Goal: Find contact information: Find contact information

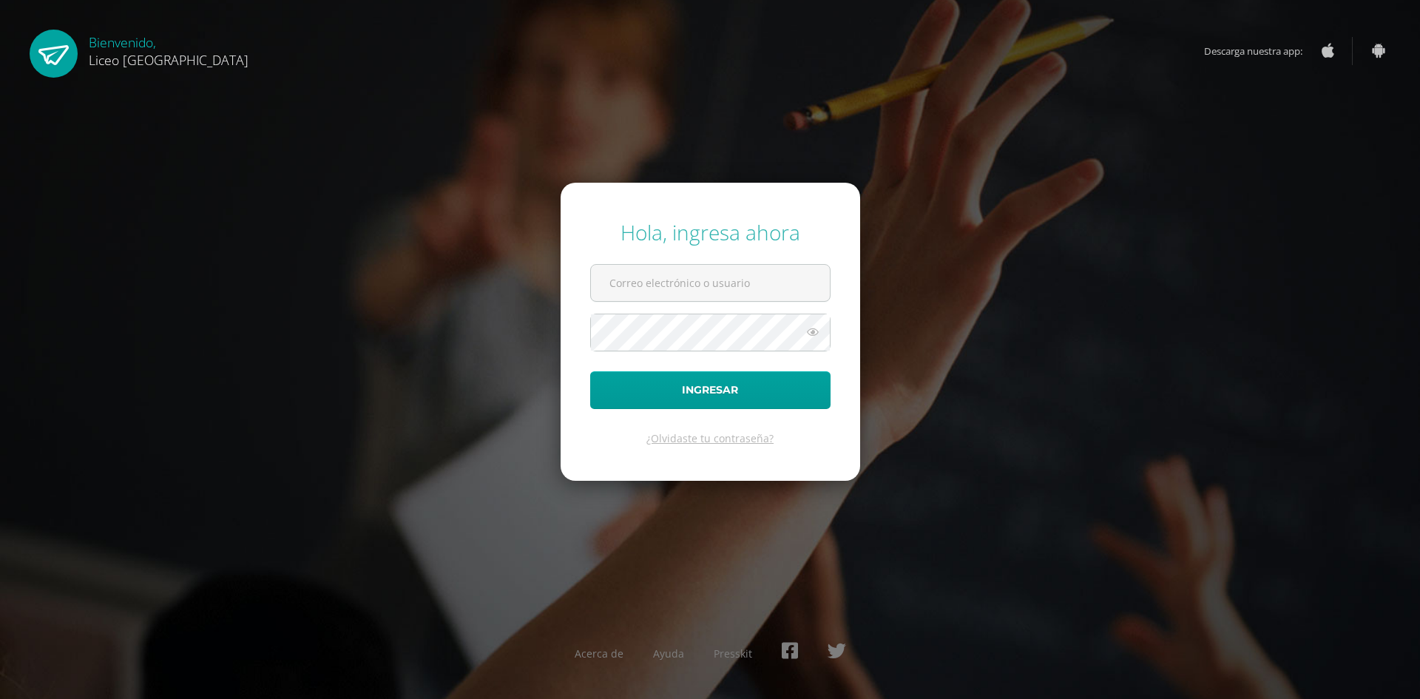
type input "[PERSON_NAME][EMAIL_ADDRESS][PERSON_NAME][DOMAIN_NAME]"
click at [748, 385] on button "Ingresar" at bounding box center [710, 390] width 240 height 38
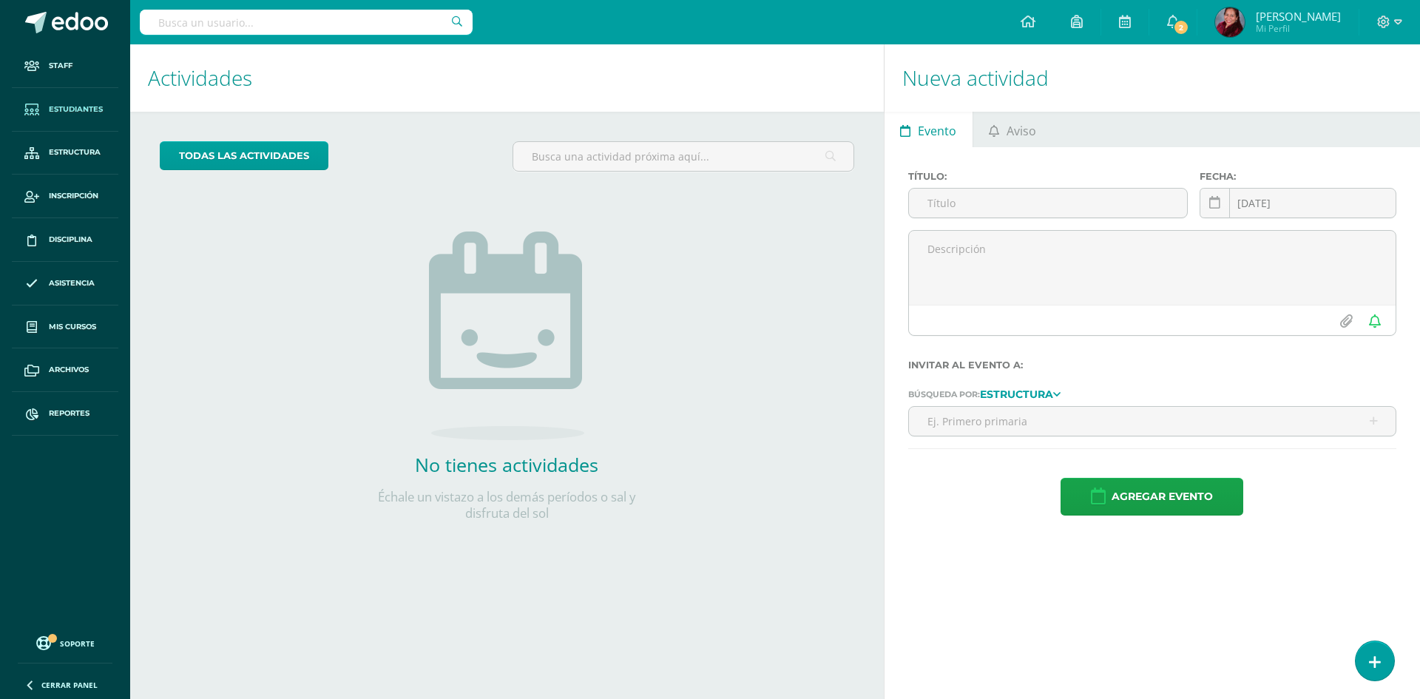
click at [81, 112] on span "Estudiantes" at bounding box center [76, 110] width 54 height 12
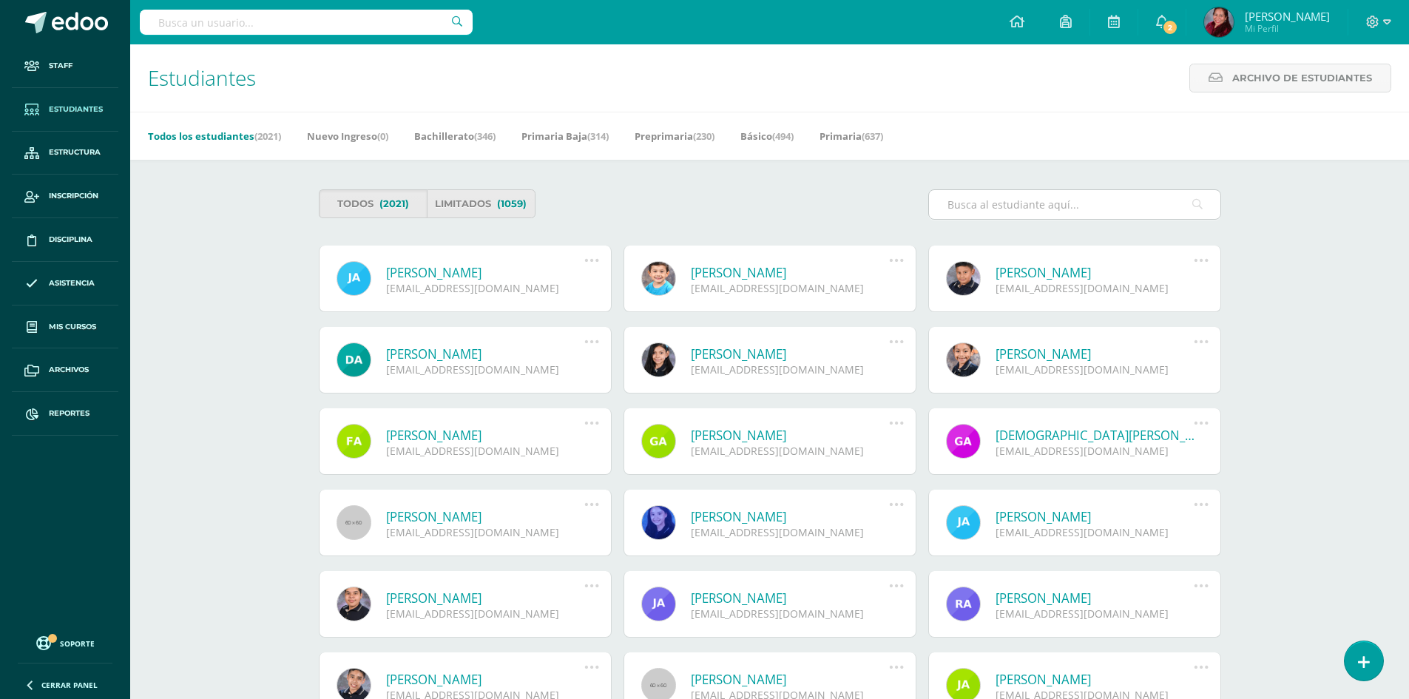
click at [1075, 189] on div at bounding box center [1074, 204] width 293 height 30
click at [1012, 213] on input "text" at bounding box center [1074, 204] width 291 height 29
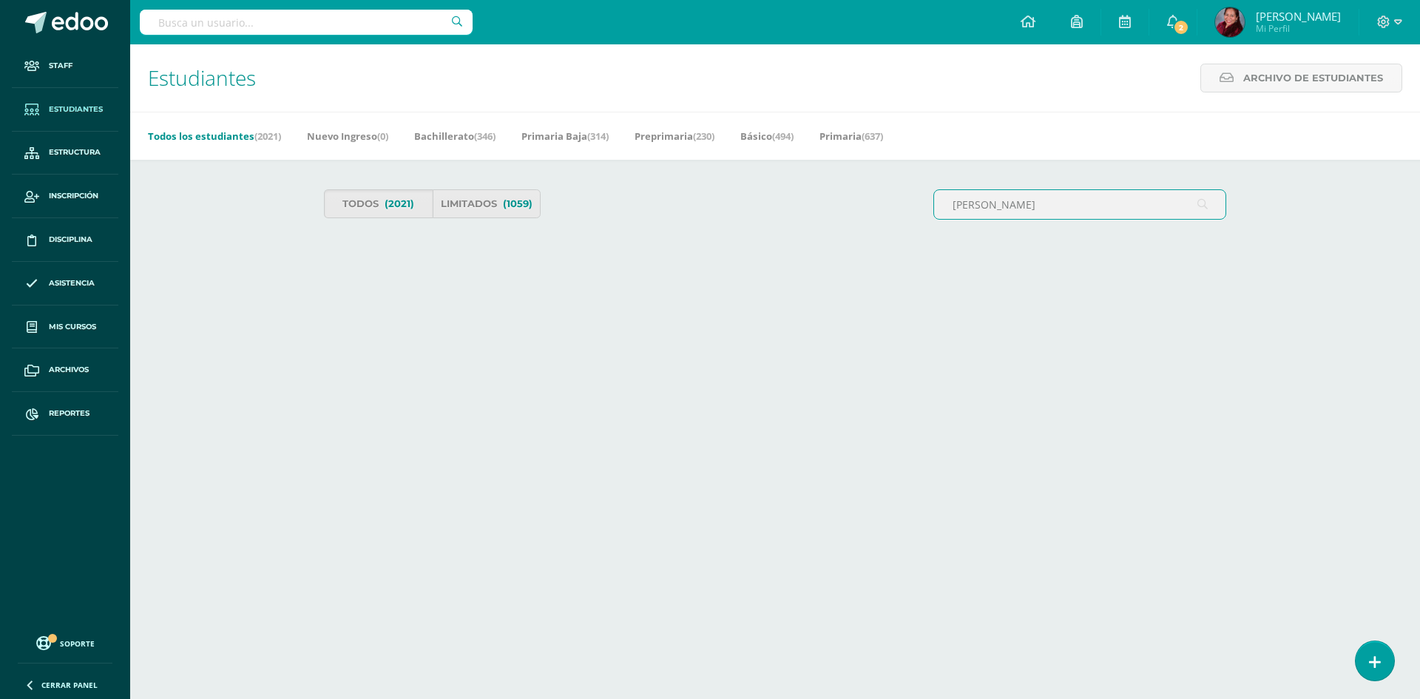
type input "nicolas cordon"
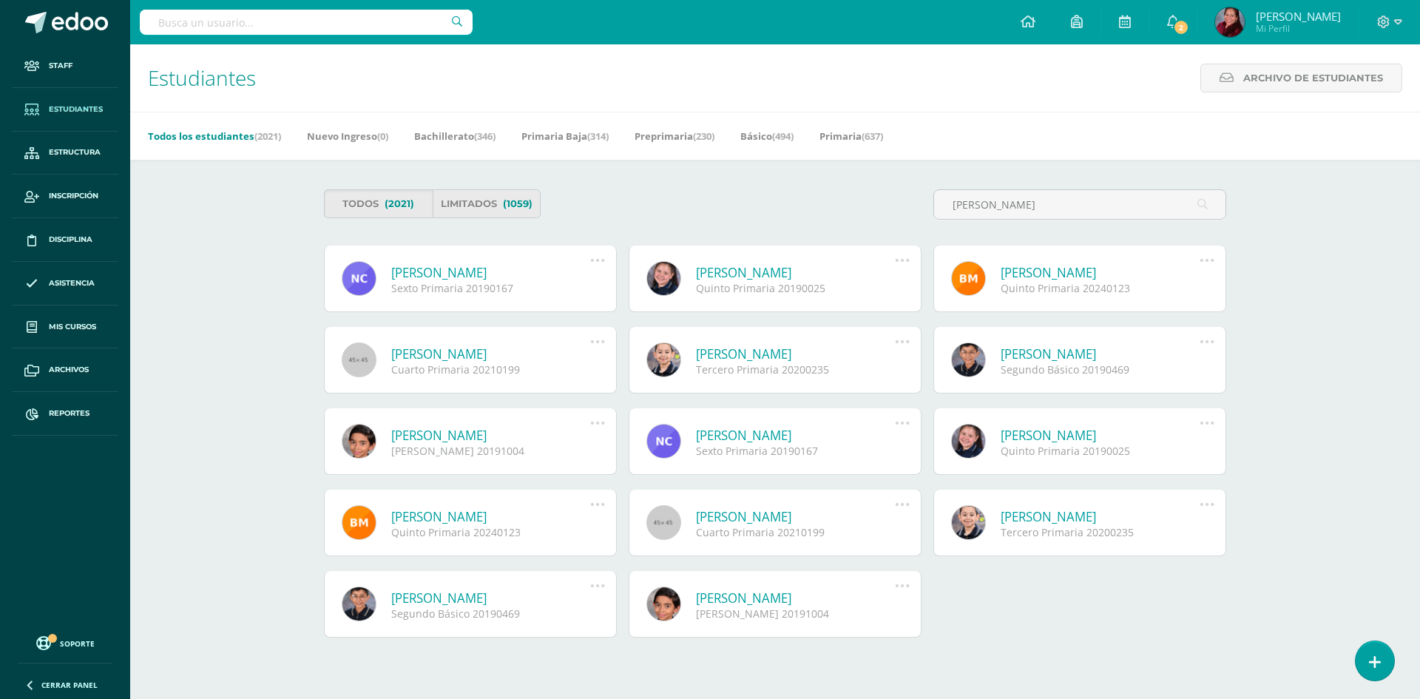
click at [450, 279] on link "Nicolás Cordón Toledo" at bounding box center [490, 272] width 199 height 17
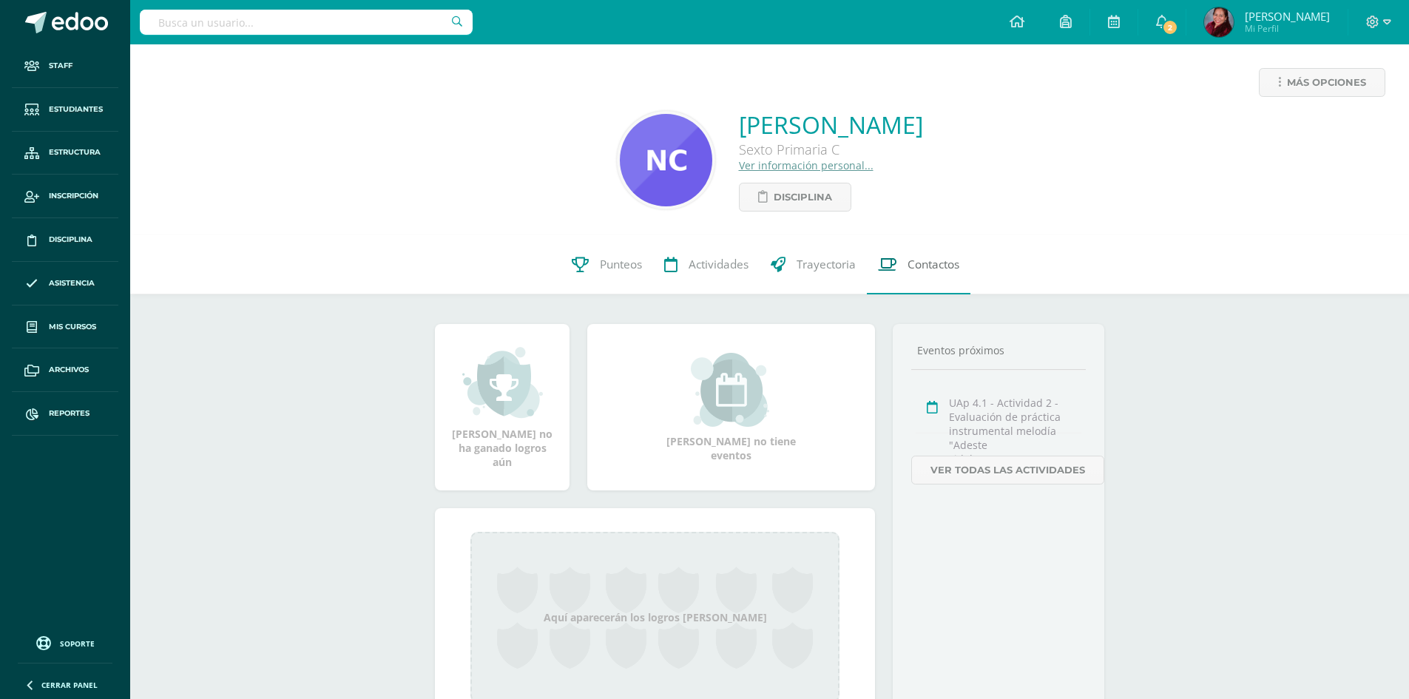
click at [929, 270] on span "Contactos" at bounding box center [933, 265] width 52 height 16
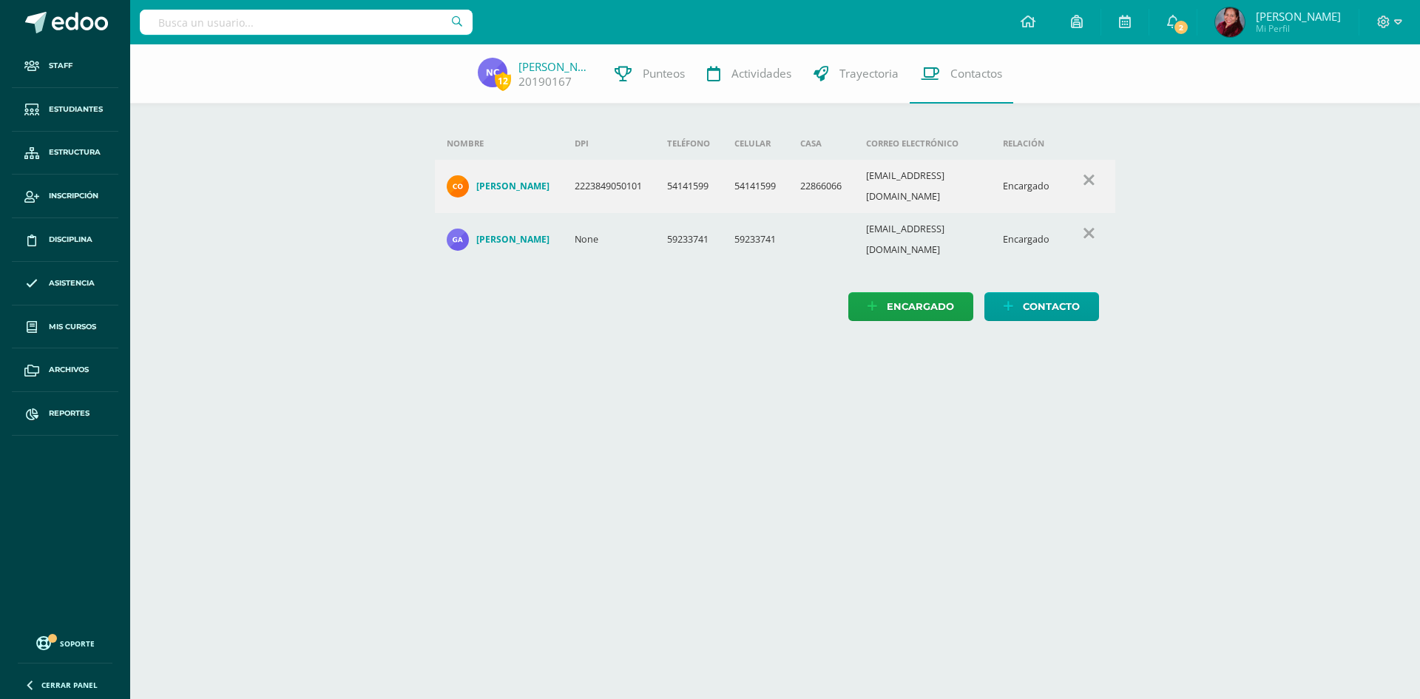
click at [586, 328] on html "Staff Estudiantes Estructura Inscripción Disciplina Asistencia Mis cursos Archi…" at bounding box center [710, 175] width 1420 height 350
drag, startPoint x: 656, startPoint y: 230, endPoint x: 1221, endPoint y: 268, distance: 566.2
click at [1221, 268] on div "12 Nicolás Cordón 20190167 Punteos Actividades Trayectoria Contactos Agrega un …" at bounding box center [775, 197] width 1290 height 306
click at [1161, 350] on html "Staff Estudiantes Estructura Inscripción Disciplina Asistencia Mis cursos Archi…" at bounding box center [710, 175] width 1420 height 350
click at [555, 332] on html "Staff Estudiantes Estructura Inscripción Disciplina Asistencia Mis cursos Archi…" at bounding box center [710, 175] width 1420 height 350
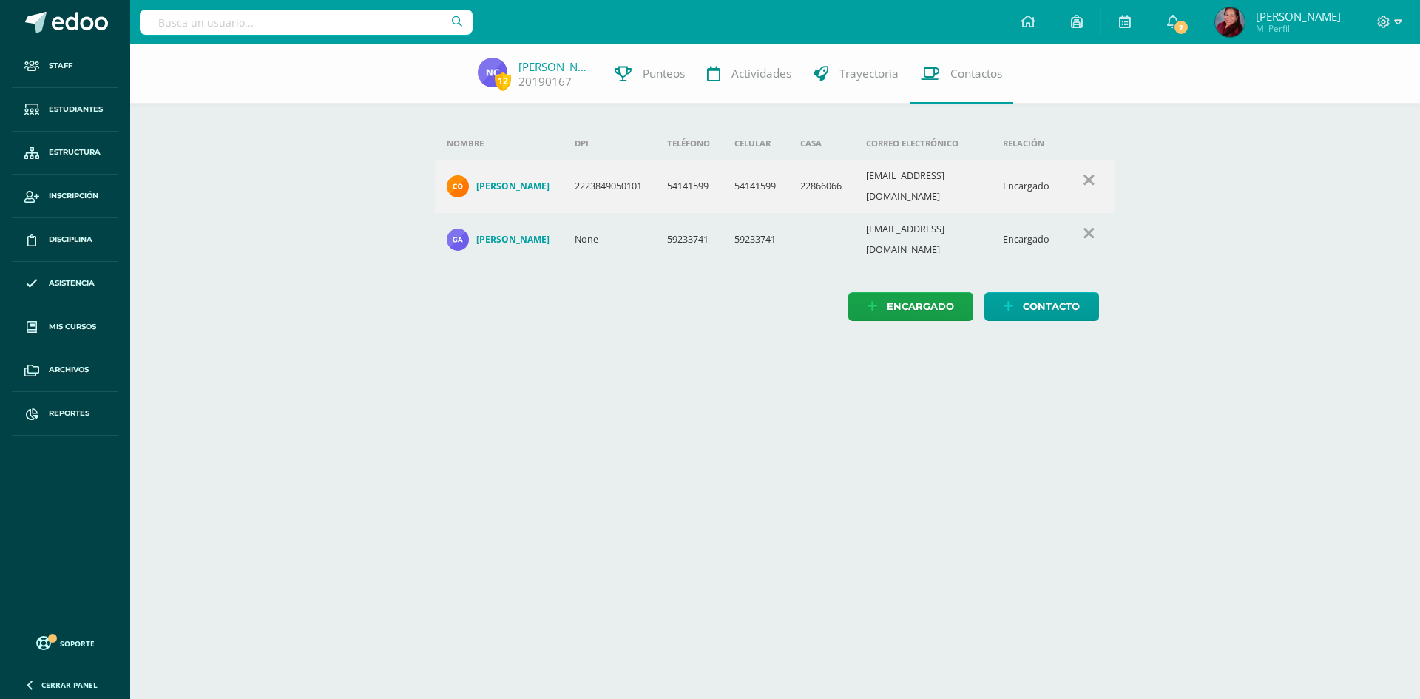
click at [636, 231] on td "None" at bounding box center [609, 239] width 92 height 53
click at [643, 230] on td "None" at bounding box center [609, 239] width 92 height 53
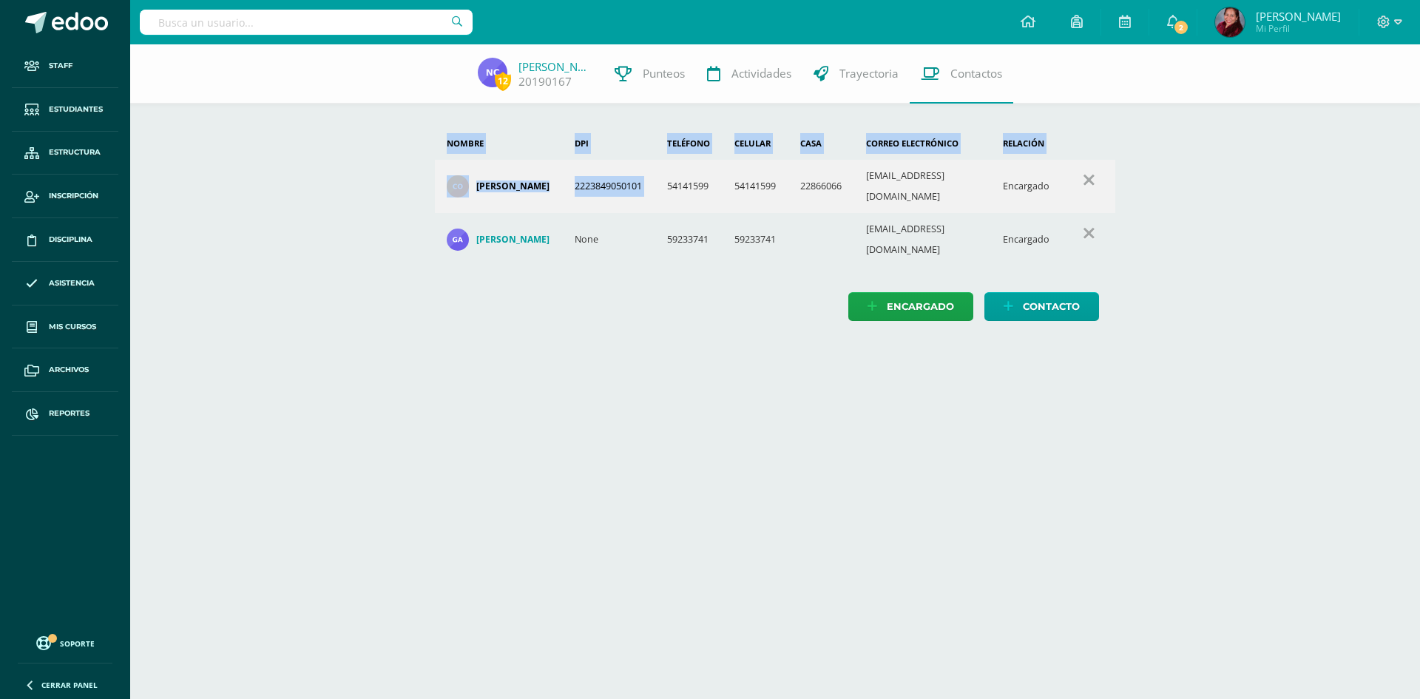
drag, startPoint x: 662, startPoint y: 181, endPoint x: 872, endPoint y: 249, distance: 220.7
click at [872, 249] on div "Nombre DPI Teléfono Celular Casa Correo electrónico Relación Gustavo Cordón 222…" at bounding box center [775, 202] width 693 height 151
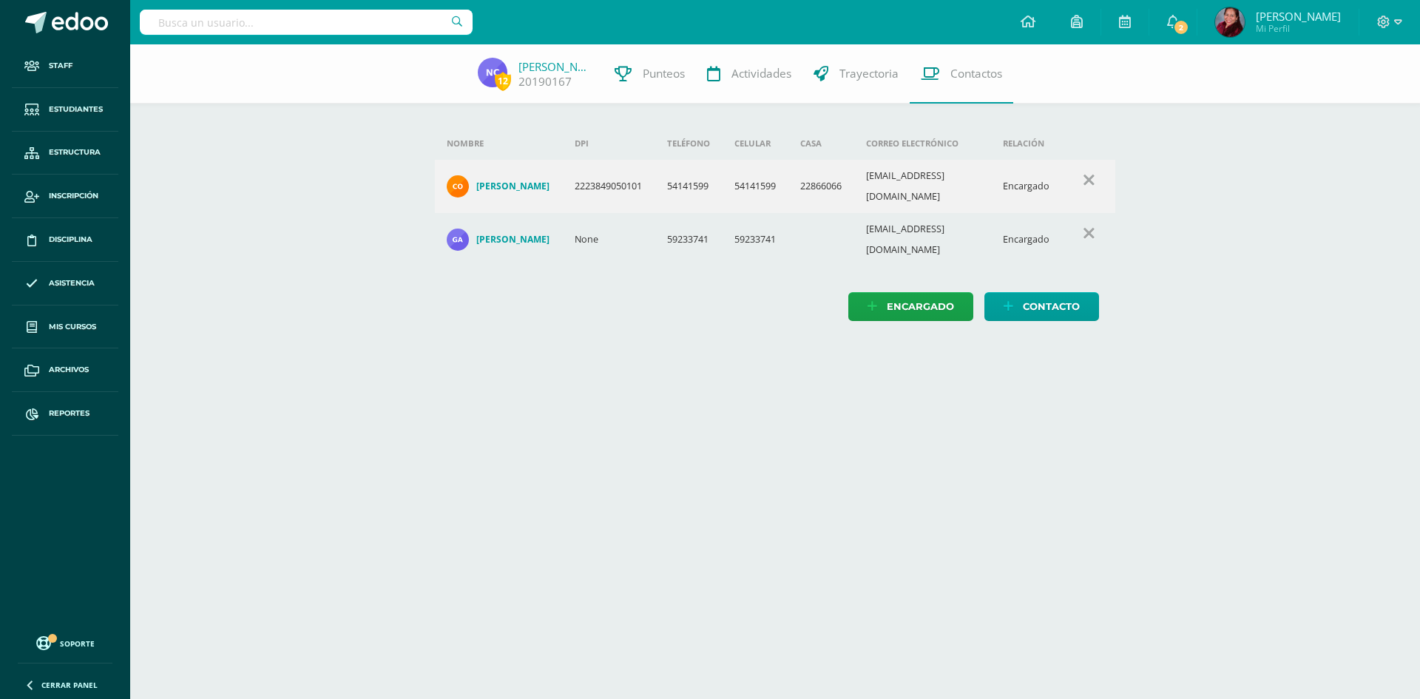
click at [733, 308] on div "Nombre DPI Teléfono Celular Casa Correo electrónico Relación Gustavo Cordón 222…" at bounding box center [775, 197] width 728 height 306
click at [82, 106] on span "Estudiantes" at bounding box center [76, 110] width 54 height 12
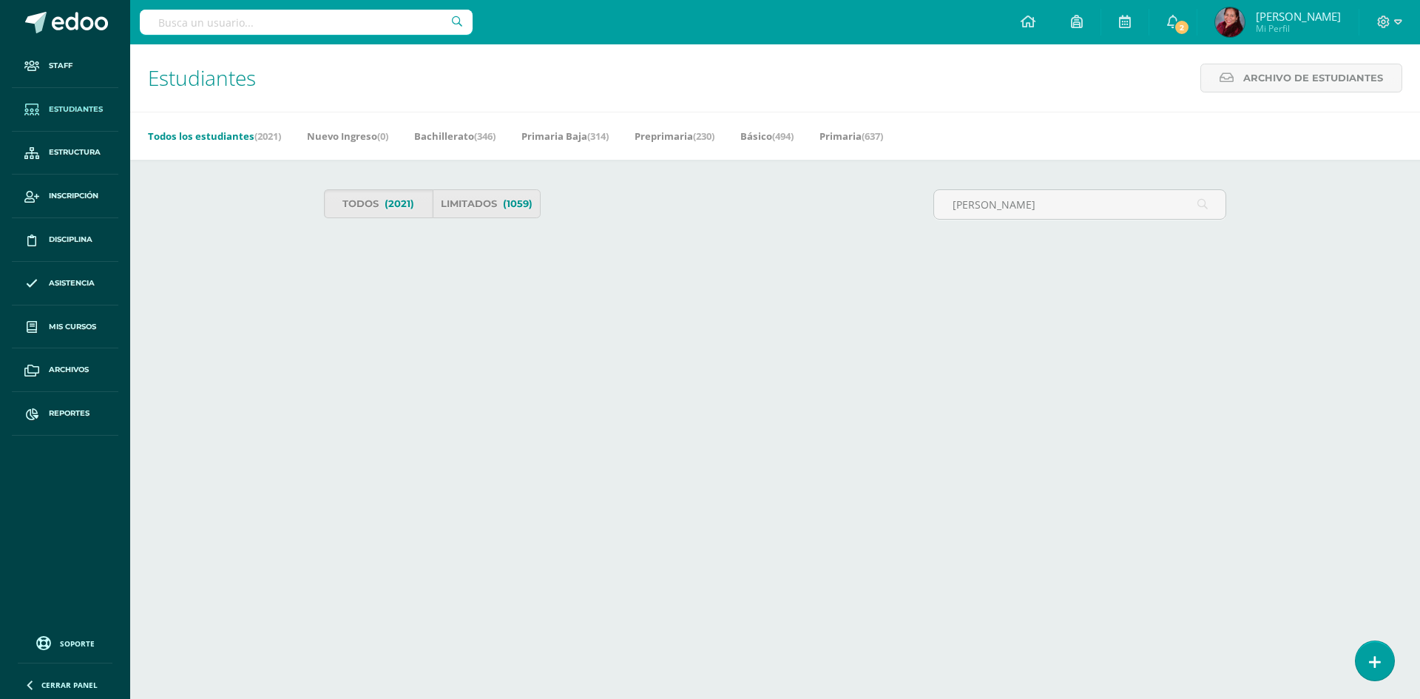
type input "[PERSON_NAME]"
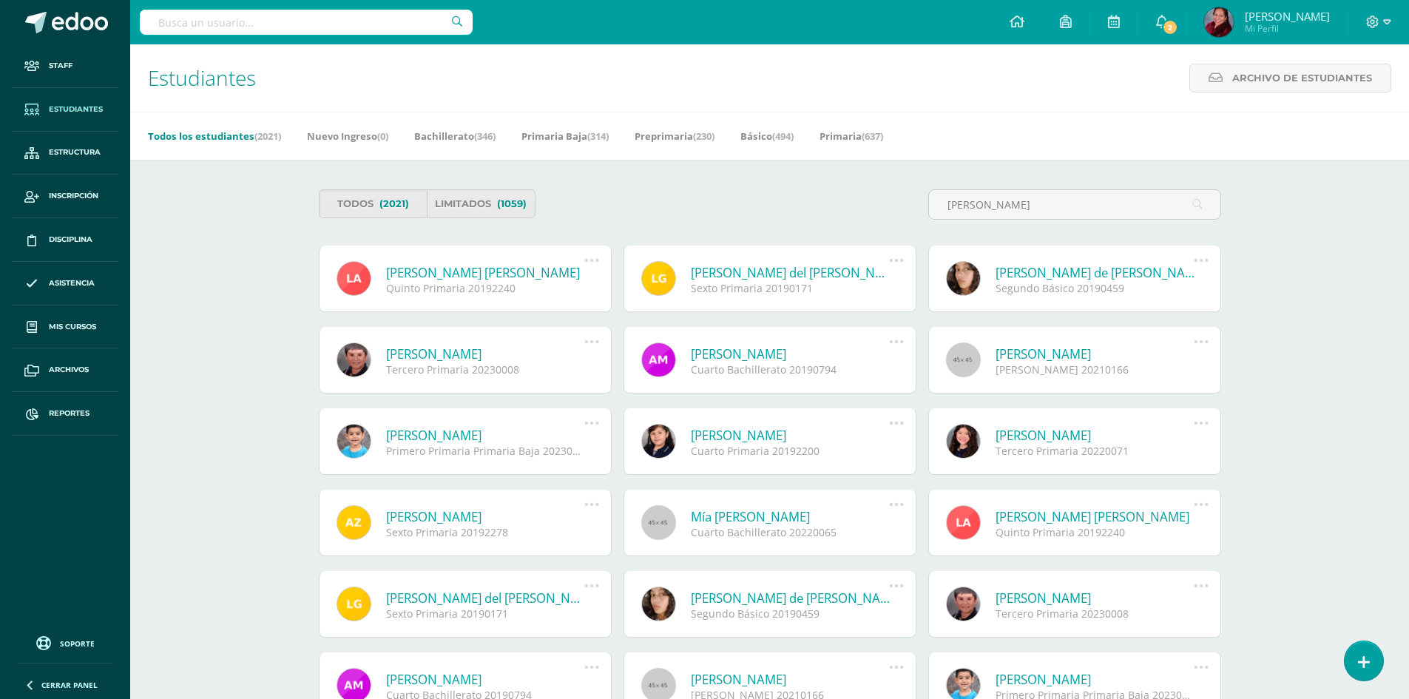
click at [795, 272] on link "Lourdes del Pilar González Martínez" at bounding box center [790, 272] width 199 height 17
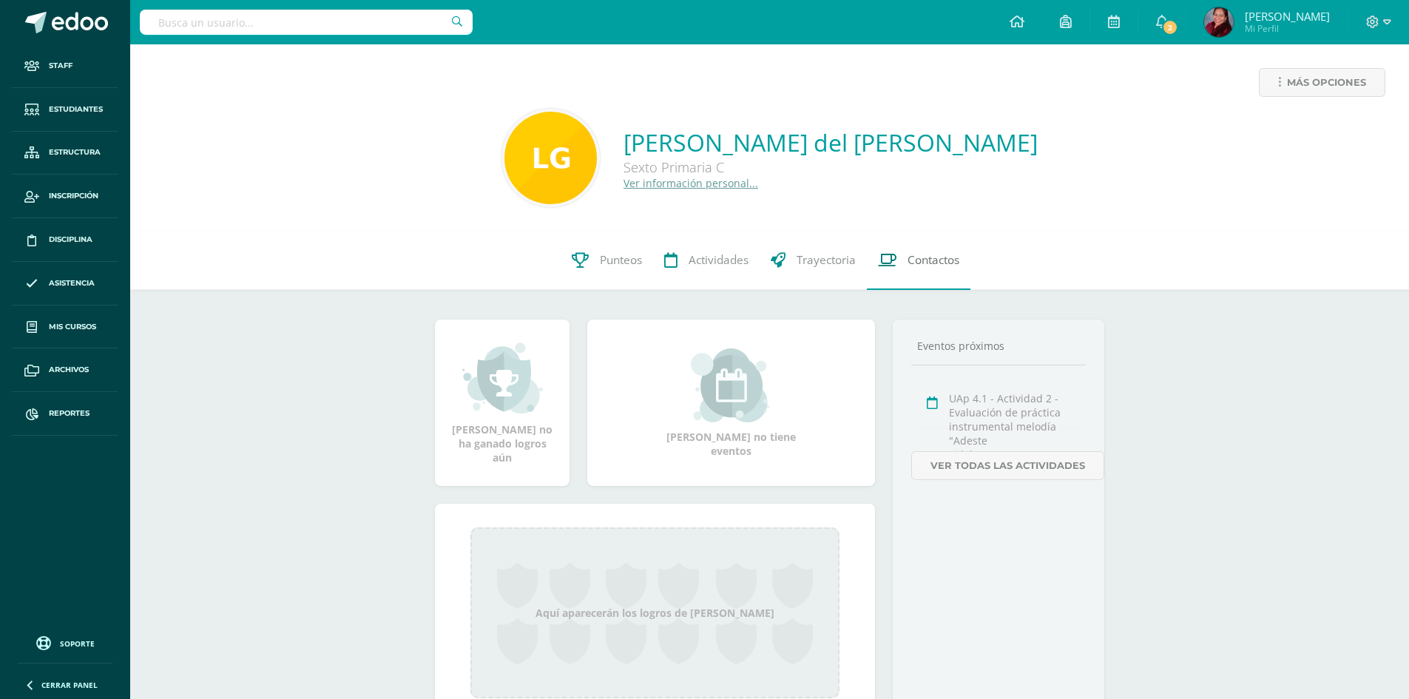
click at [921, 261] on span "Contactos" at bounding box center [933, 260] width 52 height 16
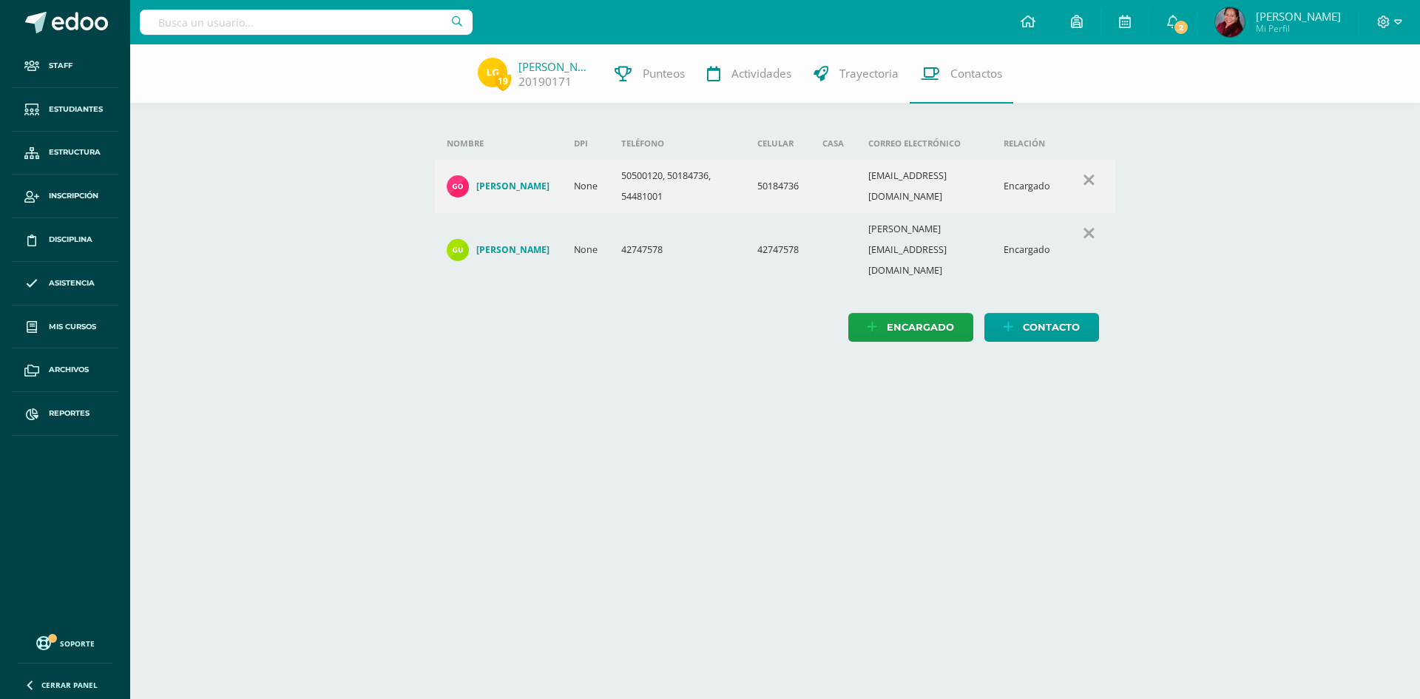
click at [530, 371] on html "Staff Estudiantes Estructura Inscripción Disciplina Asistencia Mis cursos Archi…" at bounding box center [710, 185] width 1420 height 371
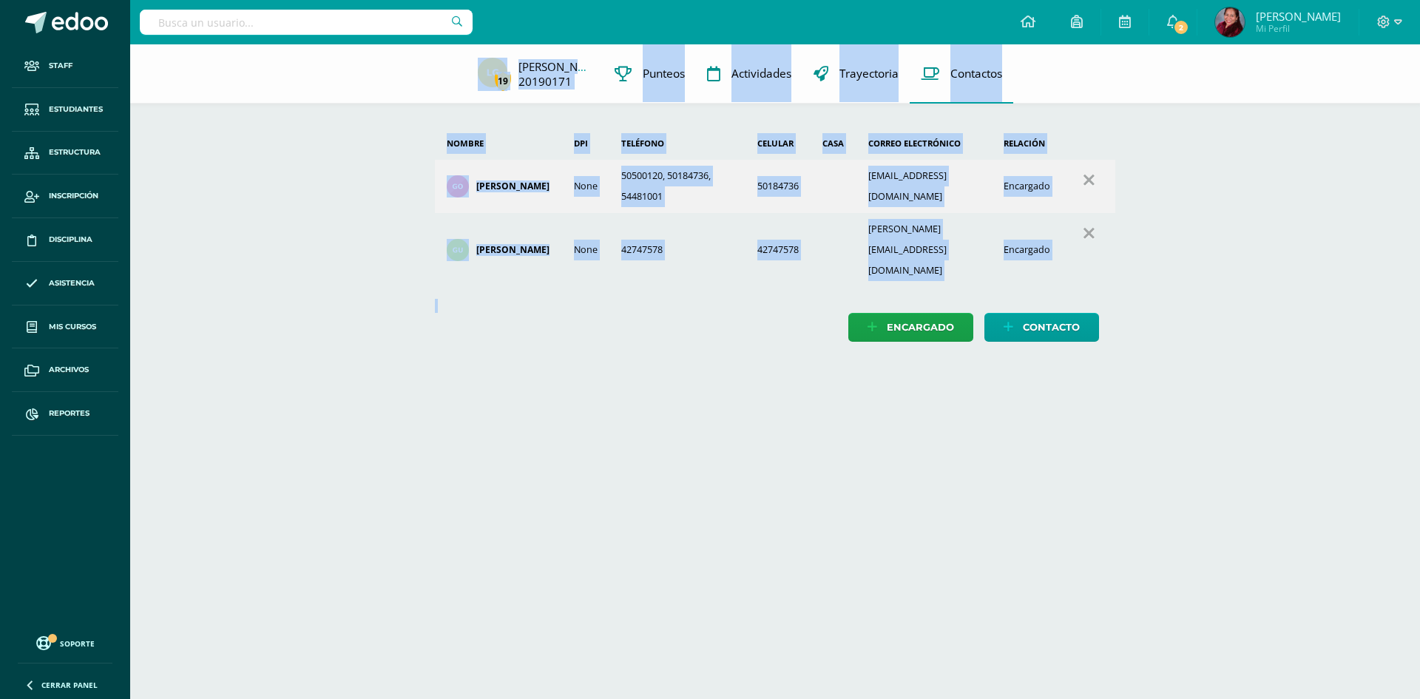
drag, startPoint x: 444, startPoint y: 97, endPoint x: 927, endPoint y: 330, distance: 536.1
click at [927, 330] on div "19 [PERSON_NAME] 20190171 Punteos Actividades Trayectoria Contactos Agrega un n…" at bounding box center [775, 207] width 1290 height 327
click at [915, 371] on html "Staff Estudiantes Estructura Inscripción Disciplina Asistencia Mis cursos Archi…" at bounding box center [710, 185] width 1420 height 371
drag, startPoint x: 455, startPoint y: 54, endPoint x: 504, endPoint y: 342, distance: 292.5
click at [504, 342] on html "Staff Estudiantes Estructura Inscripción Disciplina Asistencia Mis cursos Archi…" at bounding box center [710, 185] width 1420 height 371
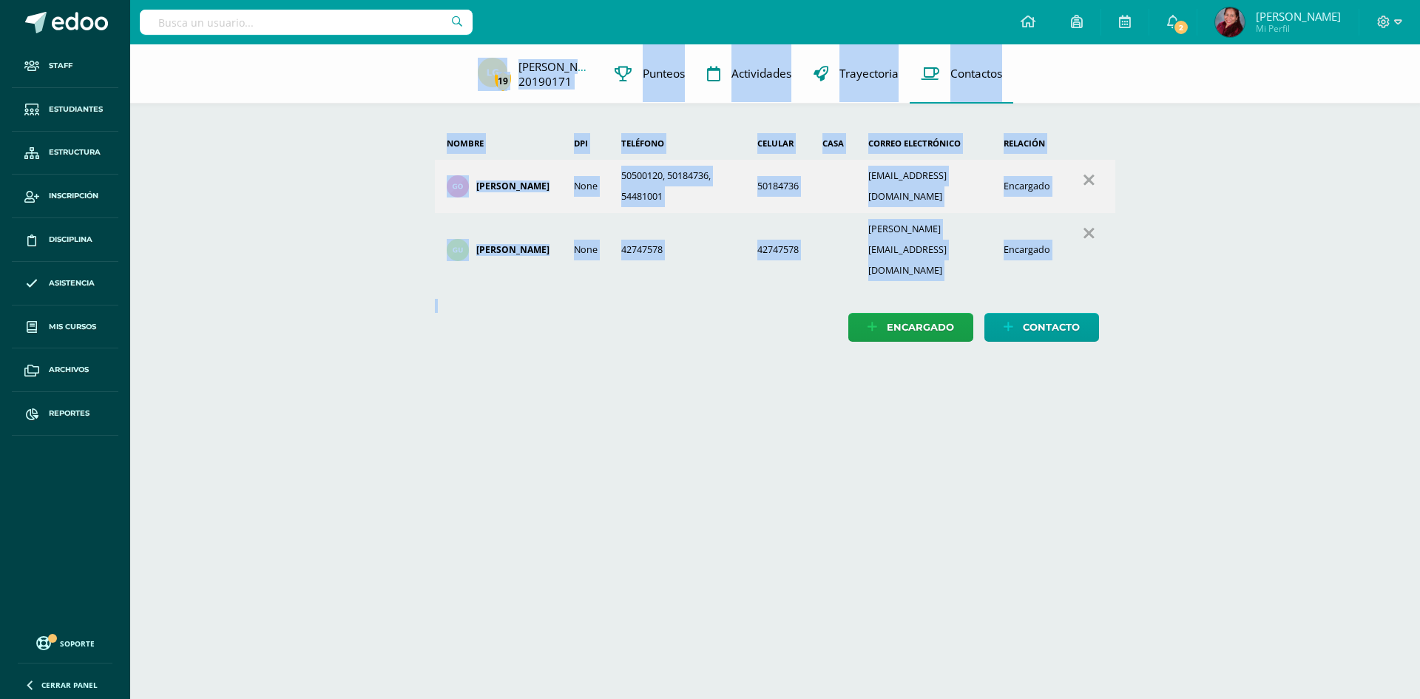
click at [505, 342] on html "Staff Estudiantes Estructura Inscripción Disciplina Asistencia Mis cursos Archi…" at bounding box center [710, 185] width 1420 height 371
drag, startPoint x: 457, startPoint y: 61, endPoint x: 606, endPoint y: 338, distance: 314.3
click at [606, 338] on html "Staff Estudiantes Estructura Inscripción Disciplina Asistencia Mis cursos Archi…" at bounding box center [710, 185] width 1420 height 371
click at [607, 347] on html "Staff Estudiantes Estructura Inscripción Disciplina Asistencia Mis cursos Archi…" at bounding box center [710, 185] width 1420 height 371
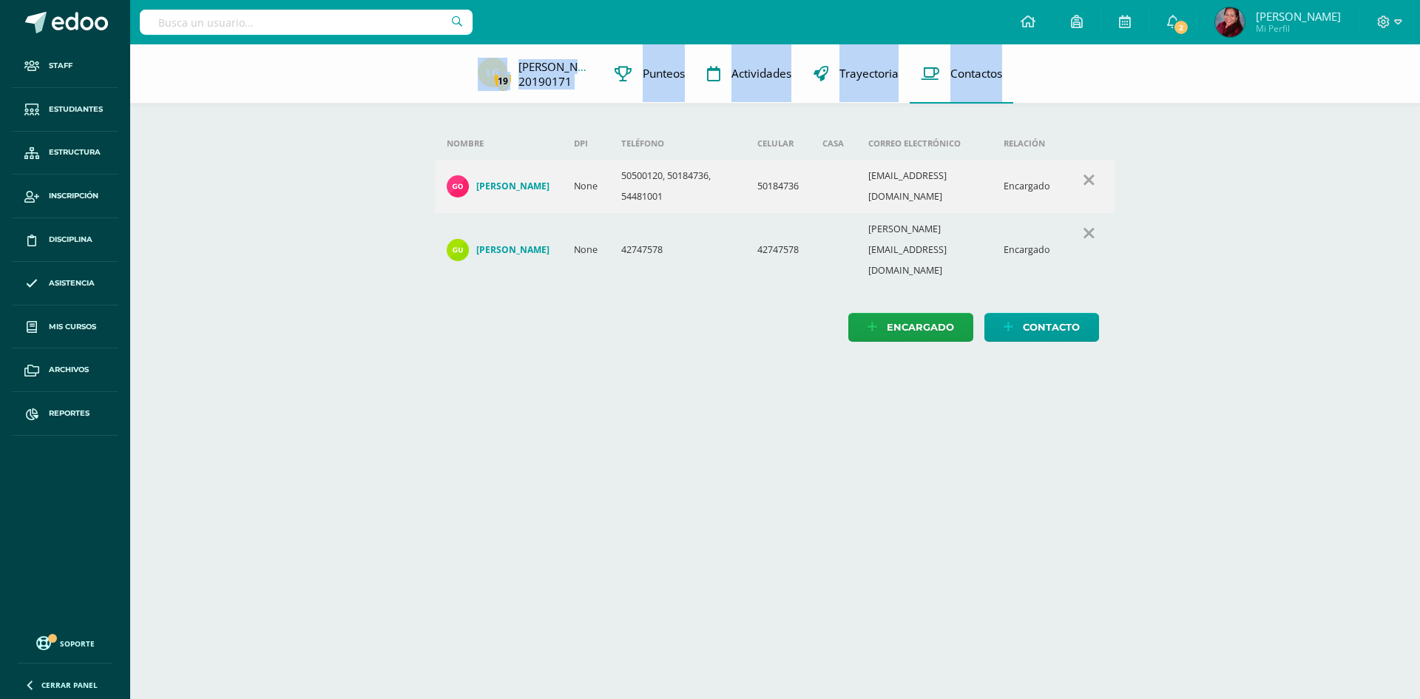
drag, startPoint x: 435, startPoint y: 74, endPoint x: 431, endPoint y: 269, distance: 195.2
click at [431, 269] on div "19 Lourdes González 20190171 Punteos Actividades Trayectoria Contactos Agrega u…" at bounding box center [775, 207] width 1290 height 327
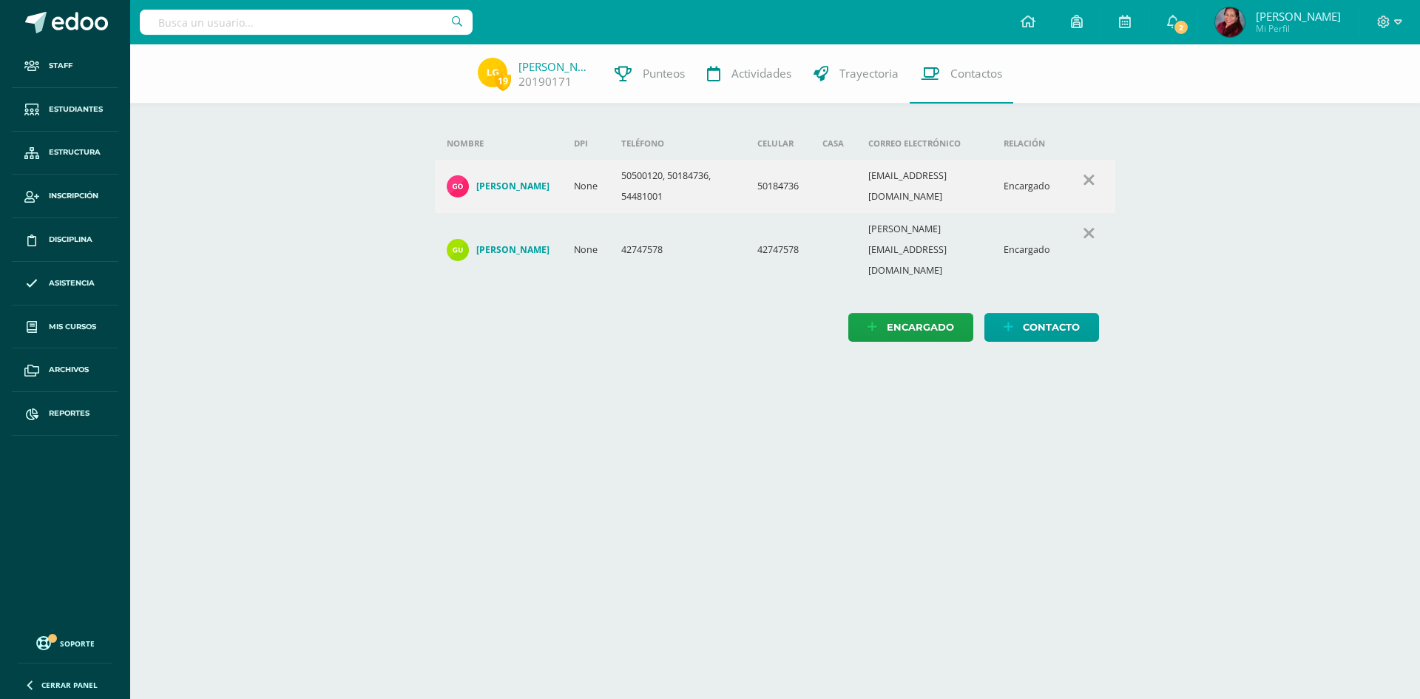
click at [495, 347] on html "Staff Estudiantes Estructura Inscripción Disciplina Asistencia Mis cursos Archi…" at bounding box center [710, 185] width 1420 height 371
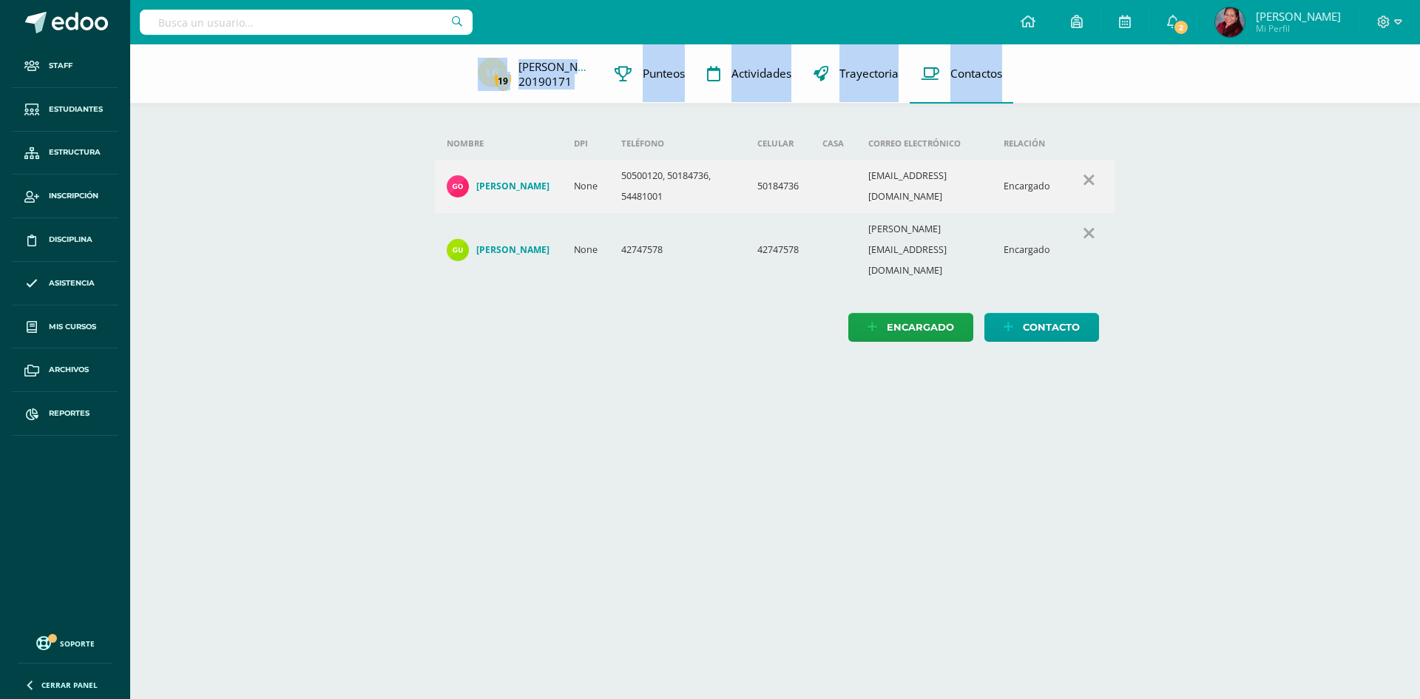
drag, startPoint x: 459, startPoint y: 72, endPoint x: 447, endPoint y: 277, distance: 205.9
click at [447, 277] on div "19 Lourdes González 20190171 Punteos Actividades Trayectoria Contactos Agrega u…" at bounding box center [775, 207] width 1290 height 327
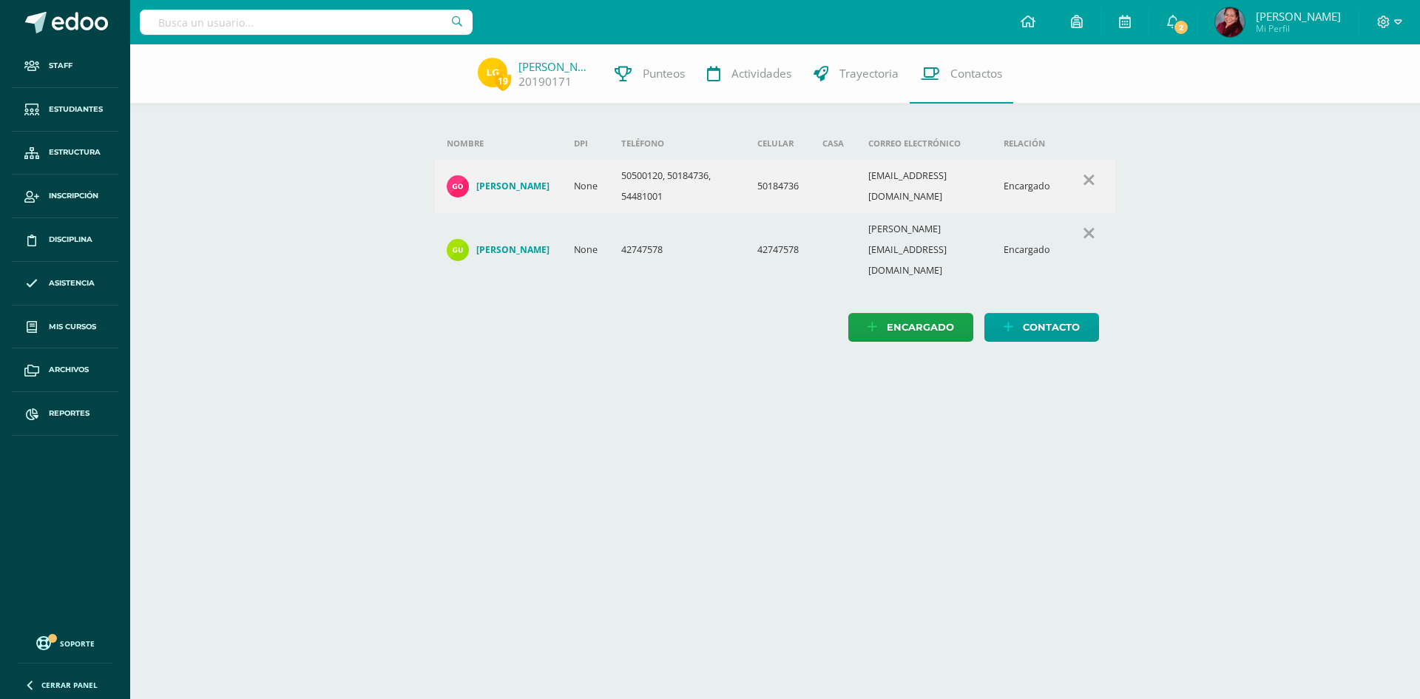
click at [515, 316] on div "Nombre DPI Teléfono Celular Casa Correo electrónico Relación Brenda Martínez Ro…" at bounding box center [775, 207] width 728 height 327
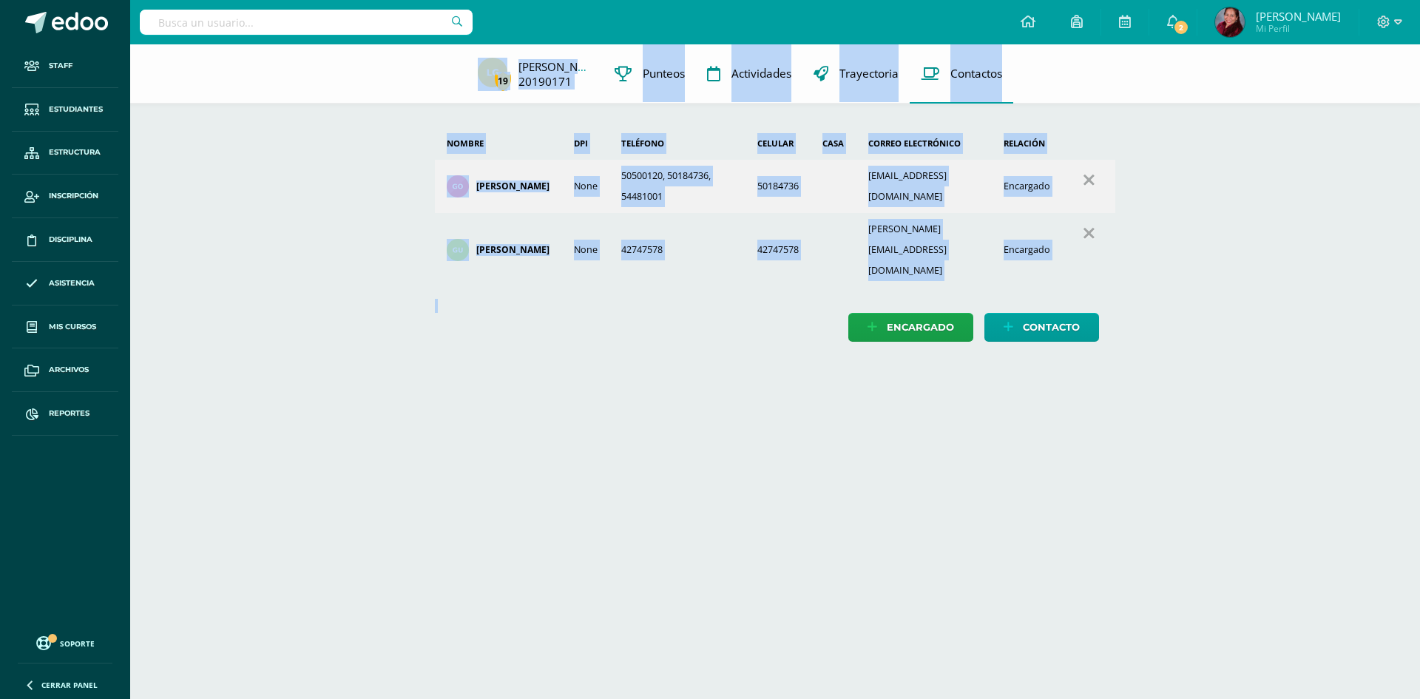
drag, startPoint x: 449, startPoint y: 70, endPoint x: 514, endPoint y: 290, distance: 229.0
click at [514, 290] on div "19 Lourdes González 20190171 Punteos Actividades Trayectoria Contactos Agrega u…" at bounding box center [775, 207] width 1290 height 327
click at [521, 322] on div "Nombre DPI Teléfono Celular Casa Correo electrónico Relación Brenda Martínez Ro…" at bounding box center [775, 207] width 728 height 327
drag, startPoint x: 455, startPoint y: 77, endPoint x: 564, endPoint y: 282, distance: 232.9
click at [564, 282] on div "19 Lourdes González 20190171 Punteos Actividades Trayectoria Contactos Agrega u…" at bounding box center [775, 207] width 1290 height 327
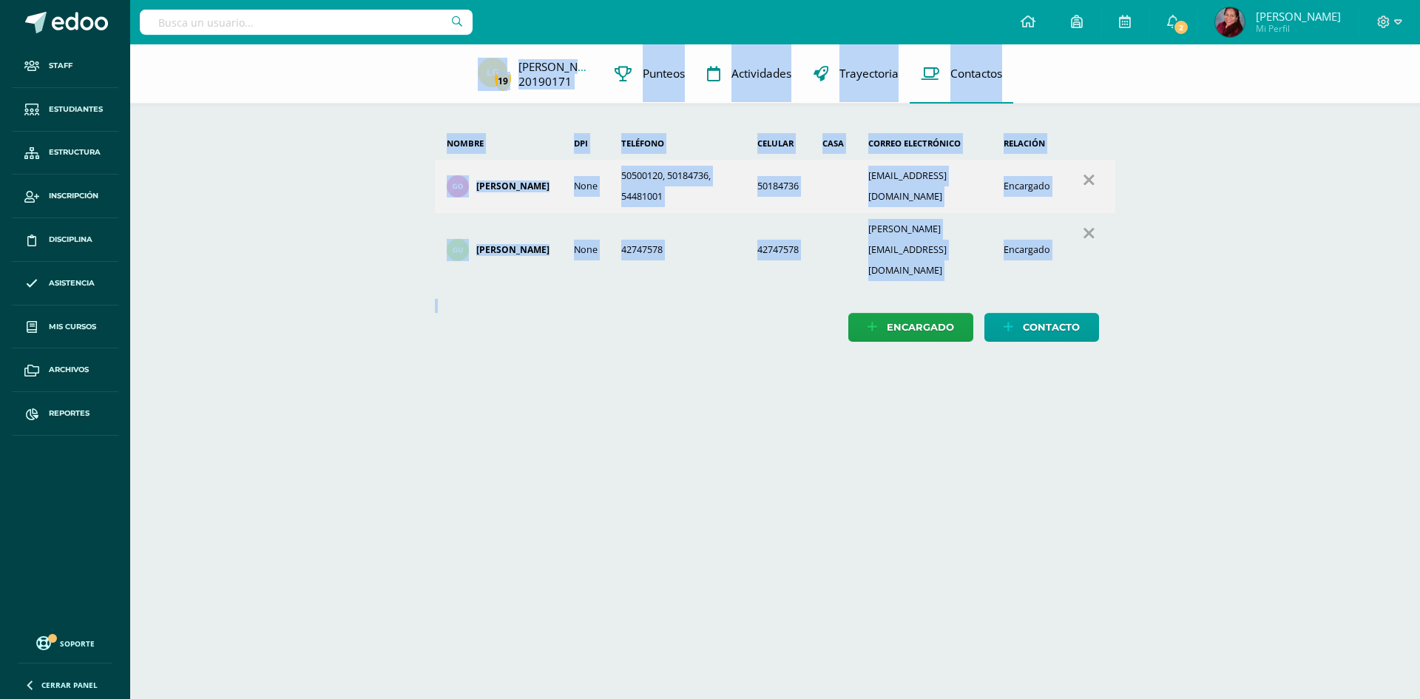
click at [566, 313] on div "Encargado Contacto" at bounding box center [775, 327] width 681 height 29
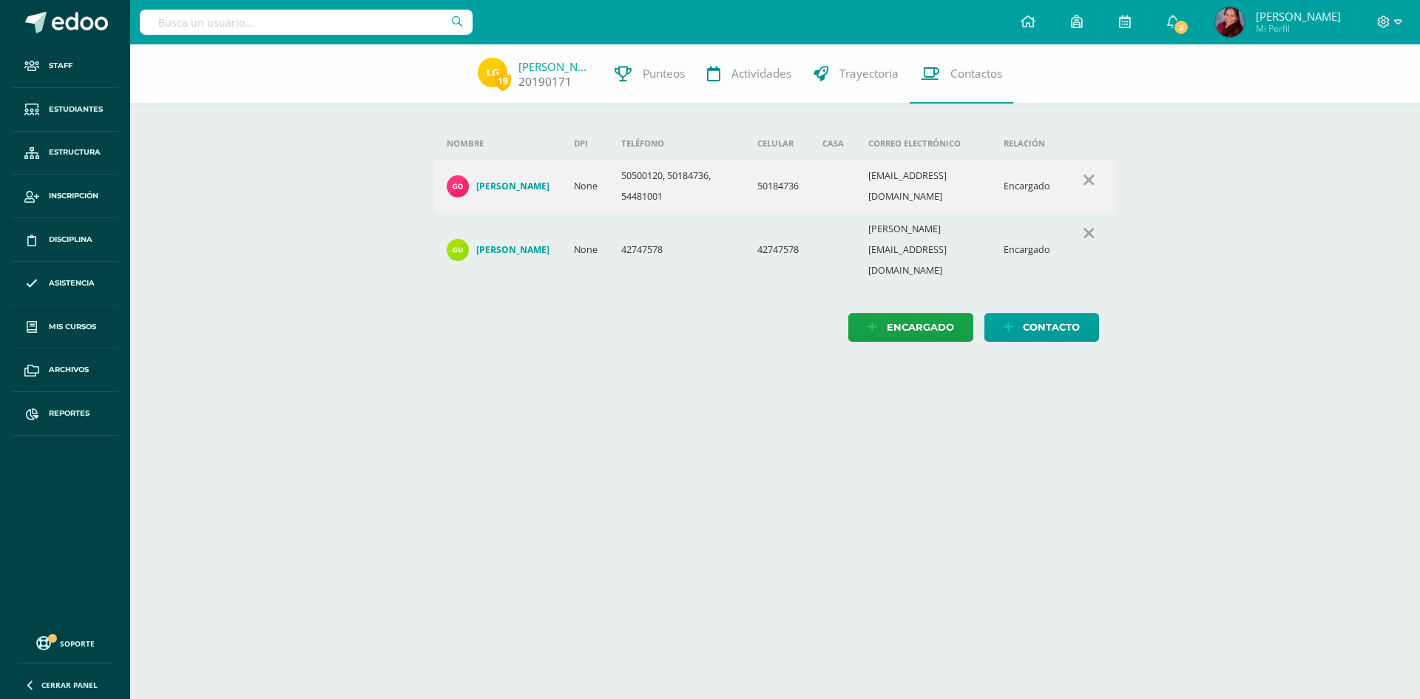
click at [467, 72] on span "19 Lourdes González 20190171" at bounding box center [535, 74] width 137 height 33
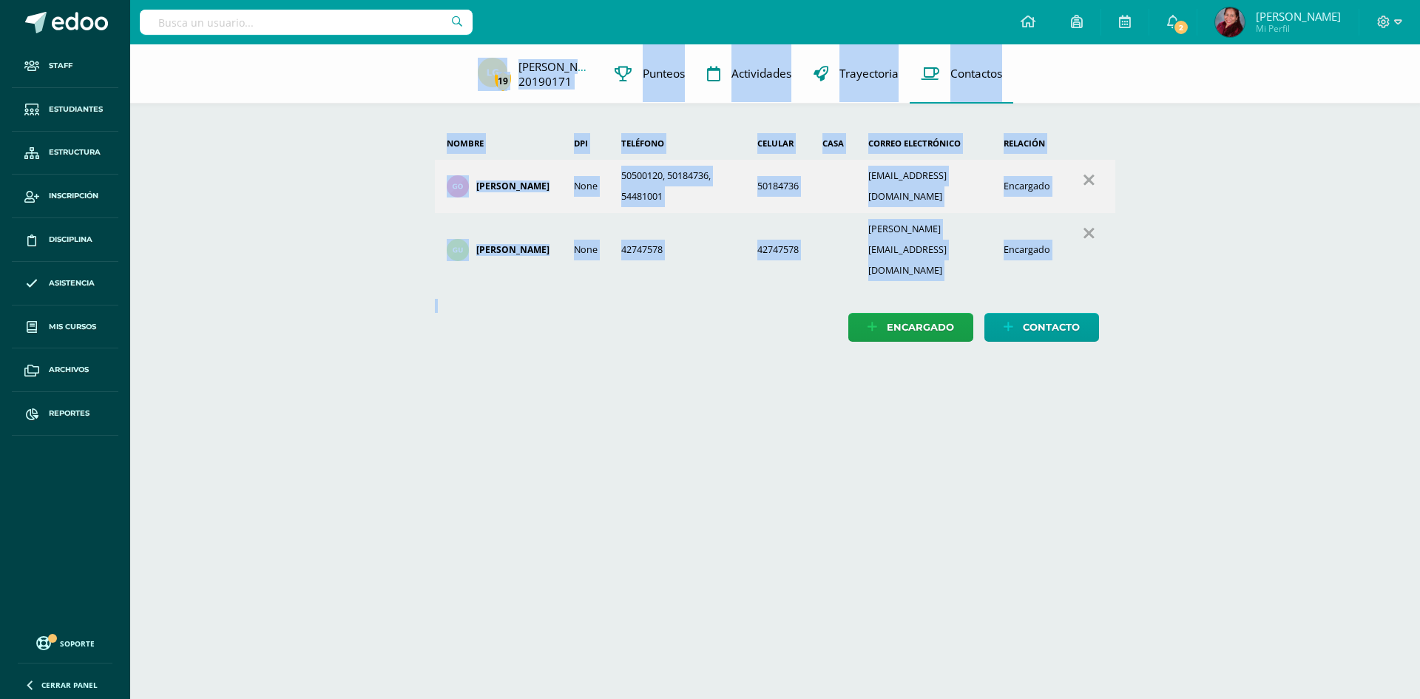
drag, startPoint x: 455, startPoint y: 67, endPoint x: 492, endPoint y: 282, distance: 217.6
click at [492, 282] on div "19 Lourdes González 20190171 Punteos Actividades Trayectoria Contactos Agrega u…" at bounding box center [775, 207] width 1290 height 327
click at [514, 330] on div "Nombre DPI Teléfono Celular Casa Correo electrónico Relación Brenda Martínez Ro…" at bounding box center [775, 207] width 728 height 327
drag, startPoint x: 455, startPoint y: 75, endPoint x: 526, endPoint y: 285, distance: 222.4
click at [526, 285] on div "19 Lourdes González 20190171 Punteos Actividades Trayectoria Contactos Agrega u…" at bounding box center [775, 207] width 1290 height 327
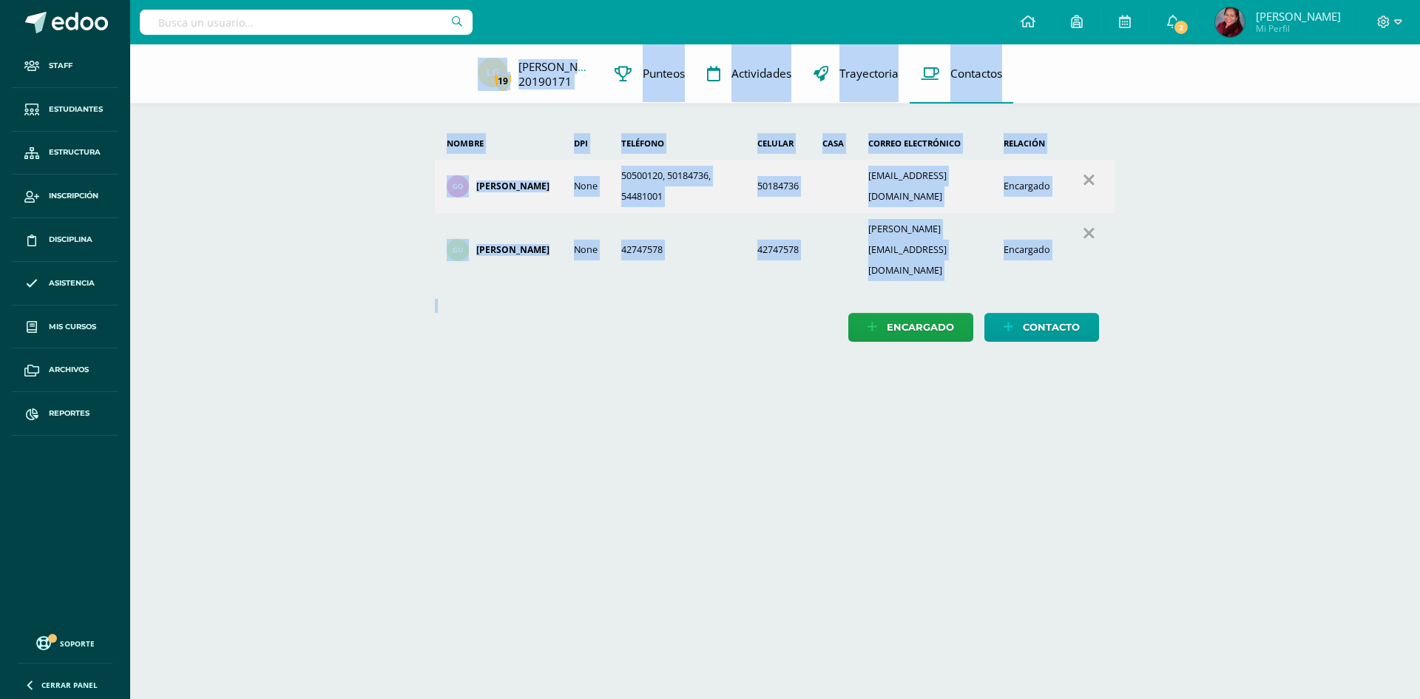
click at [565, 339] on html "Staff Estudiantes Estructura Inscripción Disciplina Asistencia Mis cursos Archi…" at bounding box center [710, 185] width 1420 height 371
drag, startPoint x: 492, startPoint y: 159, endPoint x: 507, endPoint y: 300, distance: 142.1
click at [507, 300] on div "19 Lourdes González 20190171 Punteos Actividades Trayectoria Contactos Agrega u…" at bounding box center [775, 207] width 1290 height 327
click at [521, 327] on div "Nombre DPI Teléfono Celular Casa Correo electrónico Relación Brenda Martínez Ro…" at bounding box center [775, 207] width 728 height 327
drag, startPoint x: 450, startPoint y: 72, endPoint x: 536, endPoint y: 296, distance: 239.9
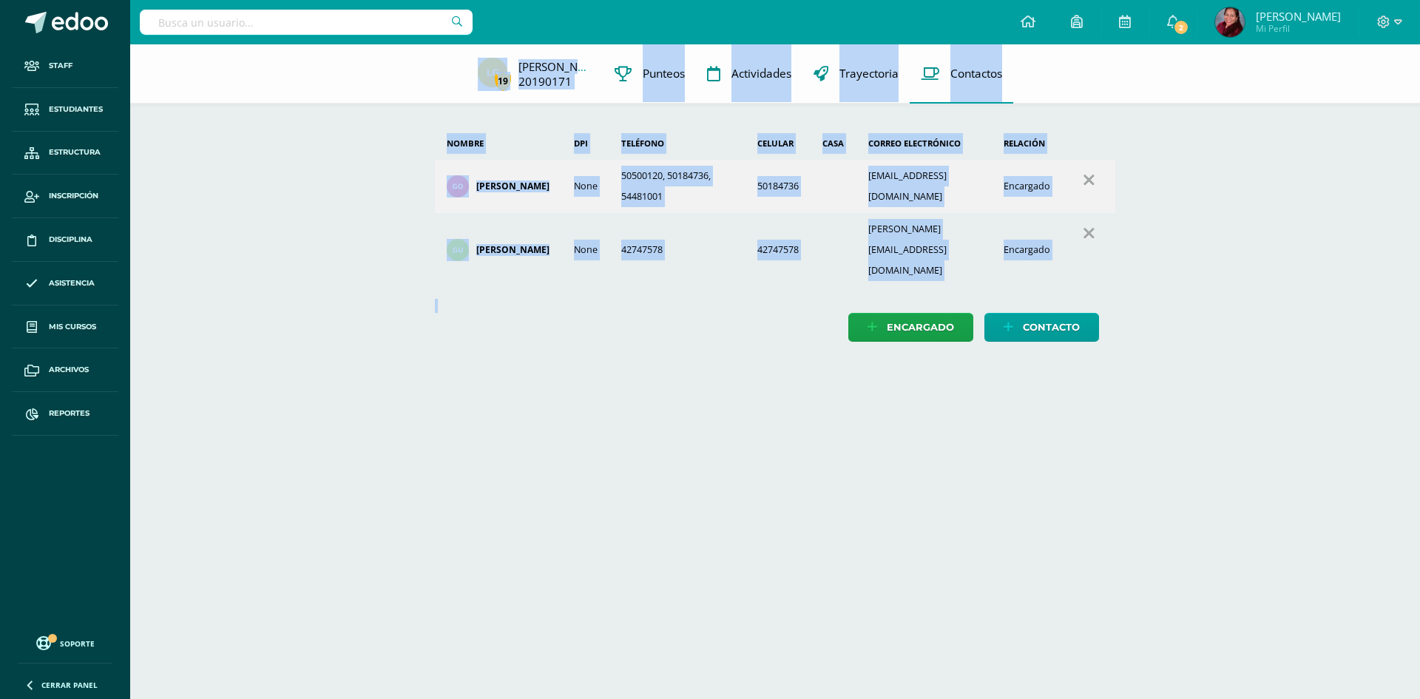
click at [536, 296] on div "19 Lourdes González 20190171 Punteos Actividades Trayectoria Contactos Agrega u…" at bounding box center [775, 207] width 1290 height 327
click at [543, 355] on html "Staff Estudiantes Estructura Inscripción Disciplina Asistencia Mis cursos Archi…" at bounding box center [710, 185] width 1420 height 371
drag, startPoint x: 450, startPoint y: 64, endPoint x: 522, endPoint y: 291, distance: 237.4
click at [522, 291] on div "19 Lourdes González 20190171 Punteos Actividades Trayectoria Contactos Agrega u…" at bounding box center [775, 207] width 1290 height 327
click at [532, 331] on div "Nombre DPI Teléfono Celular Casa Correo electrónico Relación Brenda Martínez Ro…" at bounding box center [775, 207] width 728 height 327
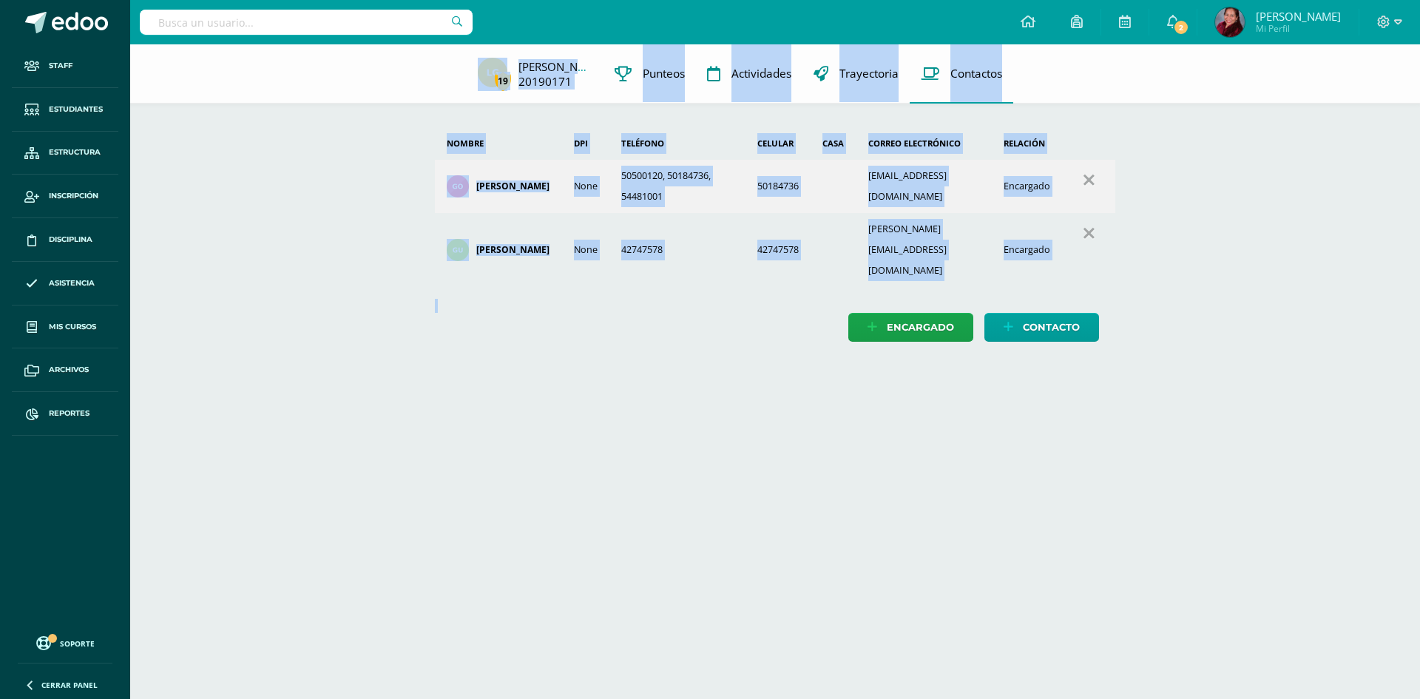
drag, startPoint x: 442, startPoint y: 75, endPoint x: 534, endPoint y: 280, distance: 223.7
click at [534, 280] on div "19 Lourdes González 20190171 Punteos Actividades Trayectoria Contactos Agrega u…" at bounding box center [775, 207] width 1290 height 327
click at [529, 311] on div "Nombre DPI Teléfono Celular Casa Correo electrónico Relación Brenda Martínez Ro…" at bounding box center [775, 207] width 728 height 327
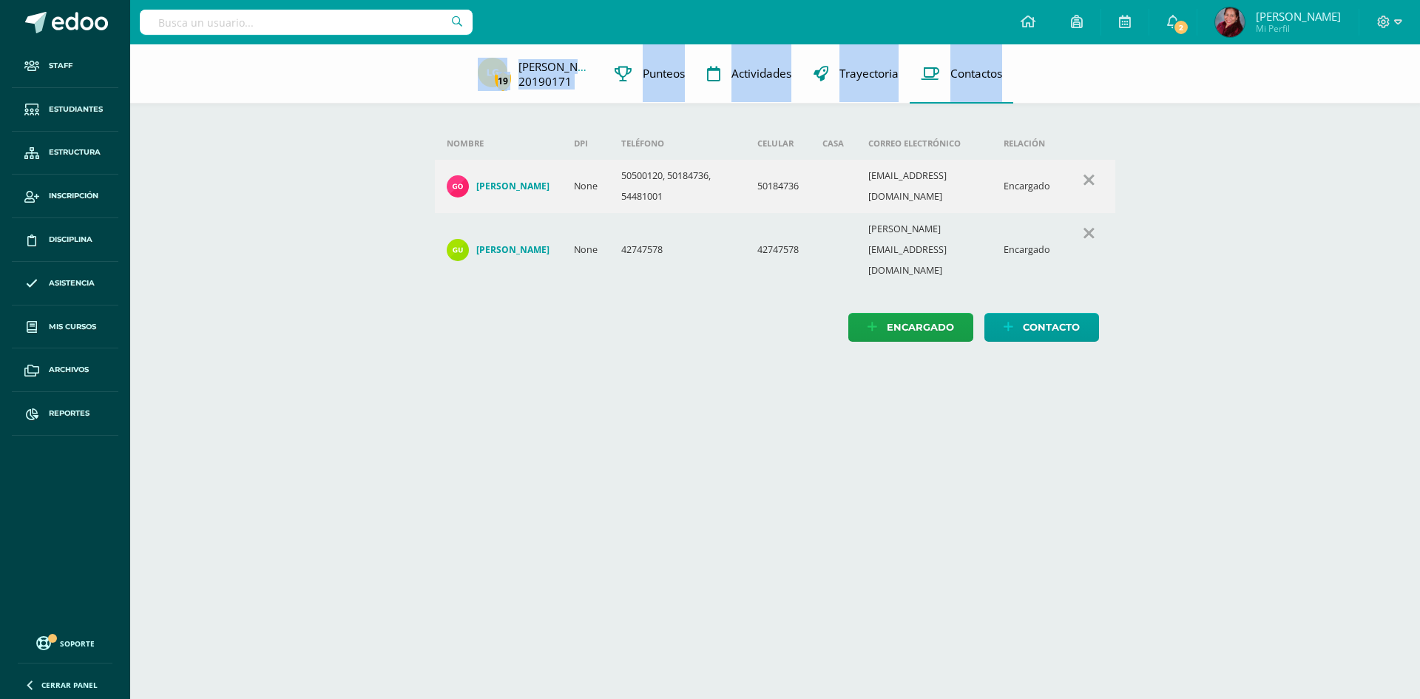
drag, startPoint x: 452, startPoint y: 62, endPoint x: 1132, endPoint y: 243, distance: 704.0
click at [1132, 243] on div "19 Lourdes González 20190171 Punteos Actividades Trayectoria Contactos Agrega u…" at bounding box center [775, 207] width 1290 height 327
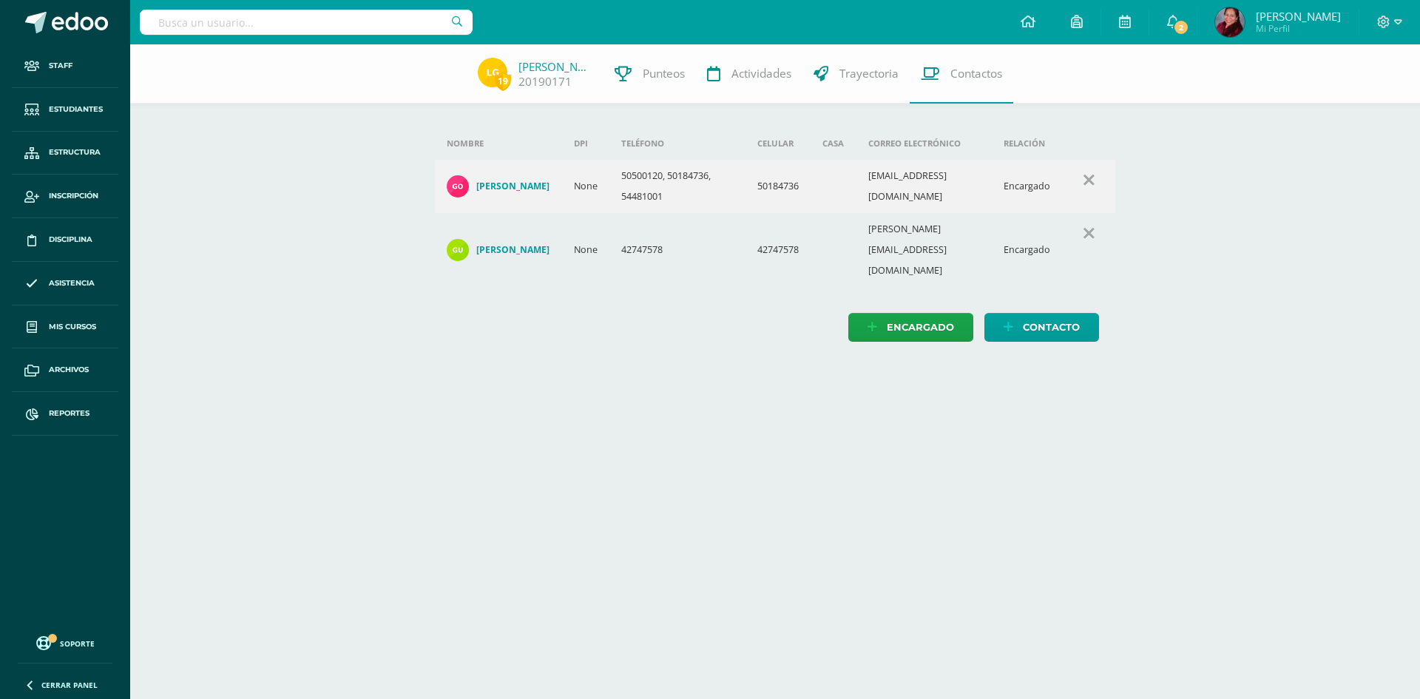
click at [1223, 371] on html "Staff Estudiantes Estructura Inscripción Disciplina Asistencia Mis cursos Archi…" at bounding box center [710, 185] width 1420 height 371
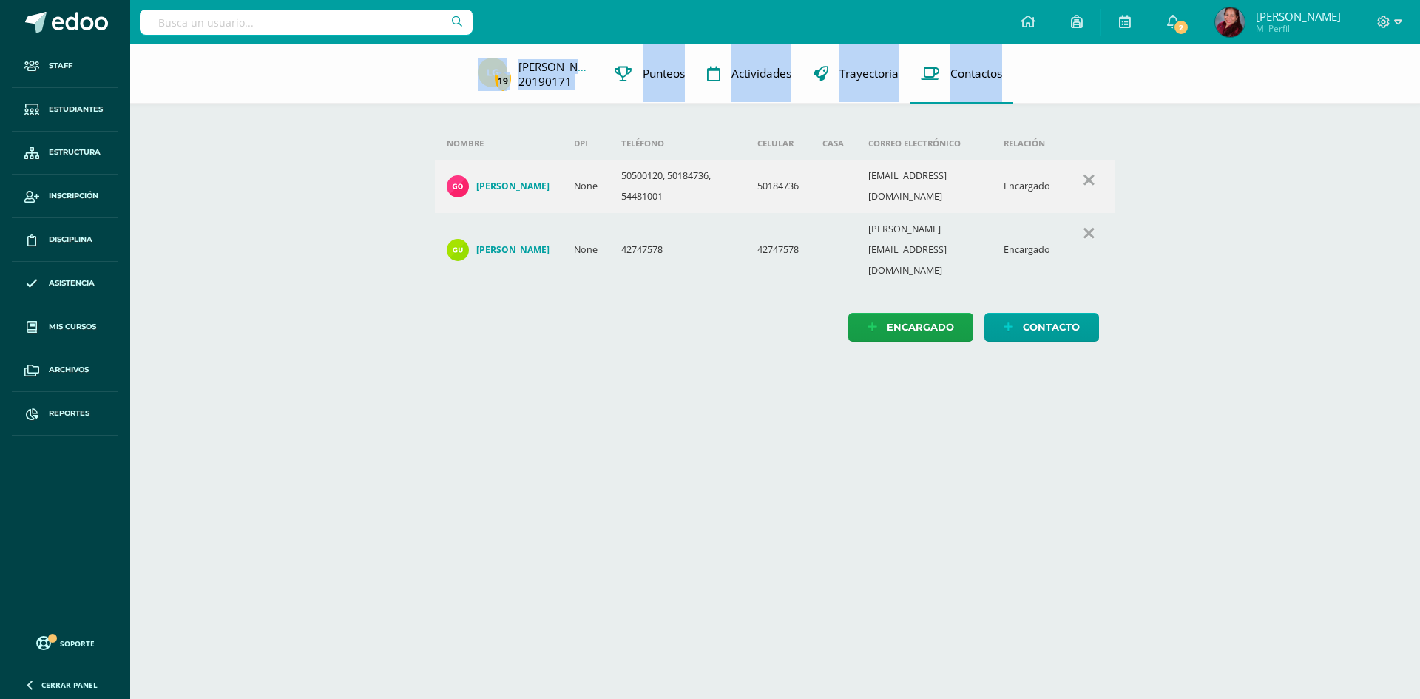
drag, startPoint x: 465, startPoint y: 72, endPoint x: 1088, endPoint y: 249, distance: 647.4
click at [1088, 249] on div "19 Lourdes González 20190171 Punteos Actividades Trayectoria Contactos Agrega u…" at bounding box center [775, 207] width 1290 height 327
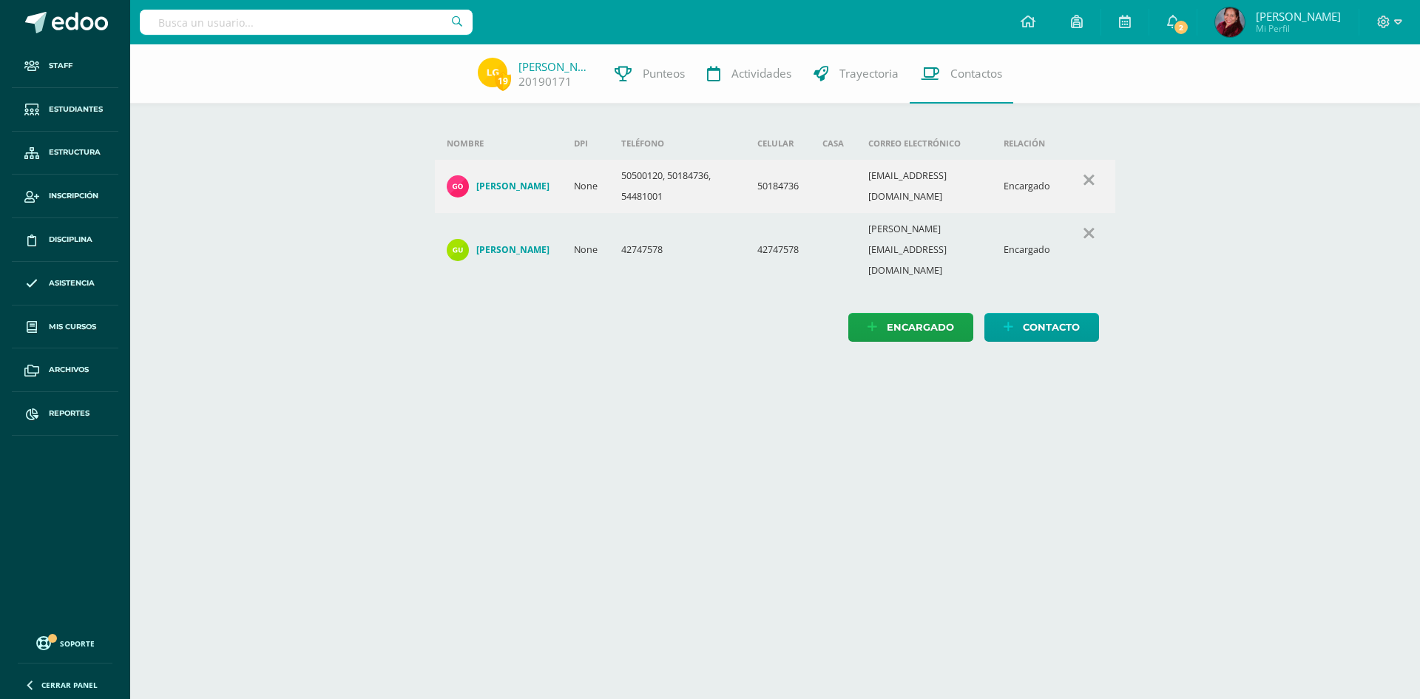
click at [577, 371] on html "Staff Estudiantes Estructura Inscripción Disciplina Asistencia Mis cursos Archi…" at bounding box center [710, 185] width 1420 height 371
click at [748, 371] on html "Staff Estudiantes Estructura Inscripción Disciplina Asistencia Mis cursos Archi…" at bounding box center [710, 185] width 1420 height 371
click at [535, 371] on html "Staff Estudiantes Estructura Inscripción Disciplina Asistencia Mis cursos Archi…" at bounding box center [710, 185] width 1420 height 371
click at [756, 371] on html "Staff Estudiantes Estructura Inscripción Disciplina Asistencia Mis cursos Archi…" at bounding box center [710, 185] width 1420 height 371
click at [1286, 303] on div "19 Lourdes González 20190171 Punteos Actividades Trayectoria Contactos Agrega u…" at bounding box center [775, 207] width 1290 height 327
